Goal: Book appointment/travel/reservation

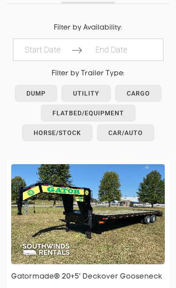
scroll to position [466, 0]
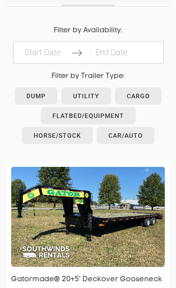
click at [75, 144] on link "Horse/Stock" at bounding box center [57, 135] width 71 height 17
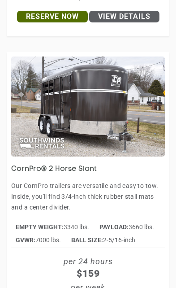
scroll to position [1220, 0]
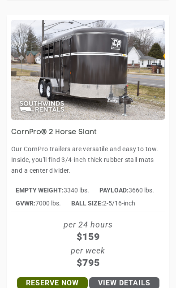
click at [66, 281] on link "Reserve Now" at bounding box center [52, 283] width 71 height 12
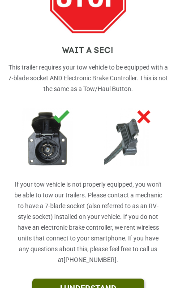
scroll to position [101, 0]
click at [124, 287] on link "I UNDERSTAND" at bounding box center [88, 289] width 112 height 20
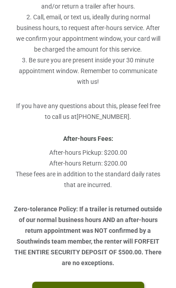
scroll to position [362, 0]
click at [123, 288] on link "I UNDERSTAND" at bounding box center [88, 292] width 112 height 20
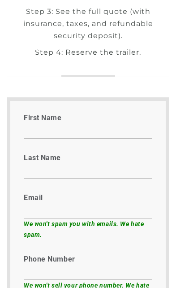
scroll to position [252, 0]
